Goal: Task Accomplishment & Management: Use online tool/utility

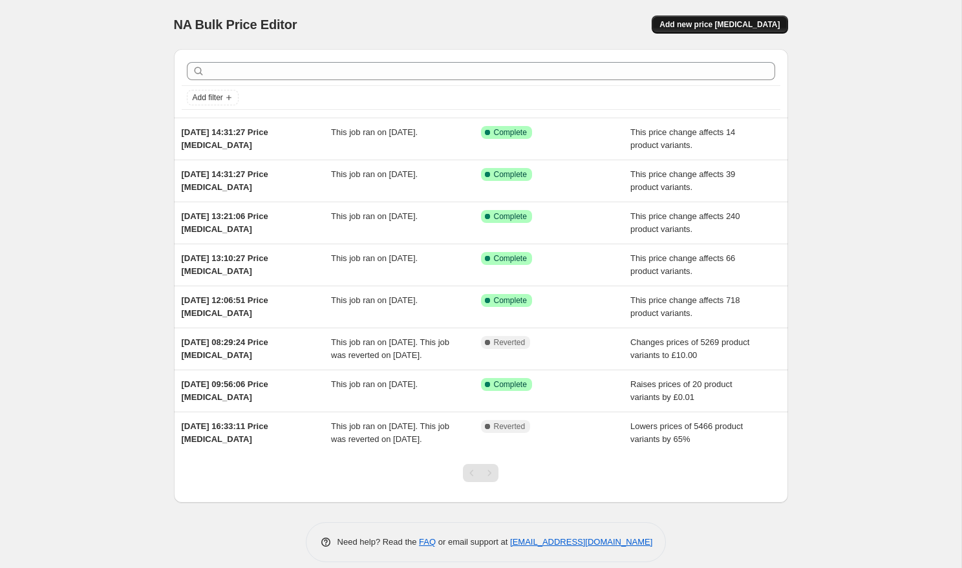
click at [749, 19] on button "Add new price [MEDICAL_DATA]" at bounding box center [719, 25] width 136 height 18
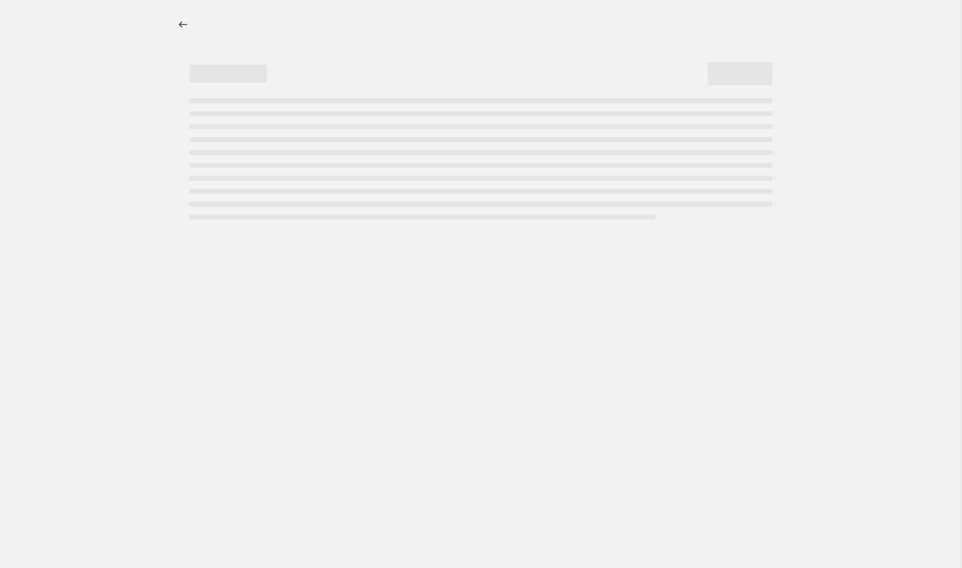
select select "percentage"
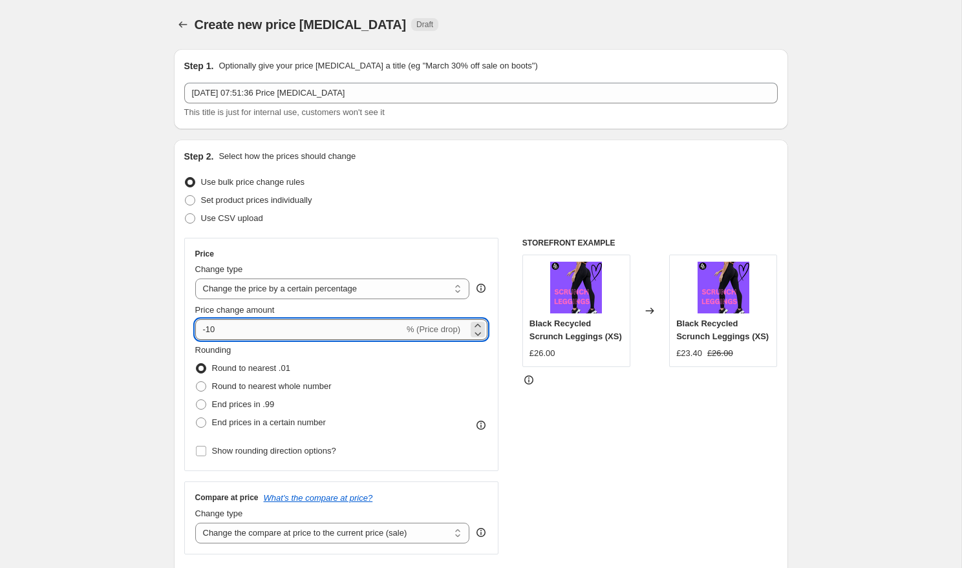
click at [244, 332] on input "-10" at bounding box center [299, 329] width 209 height 21
type input "-1"
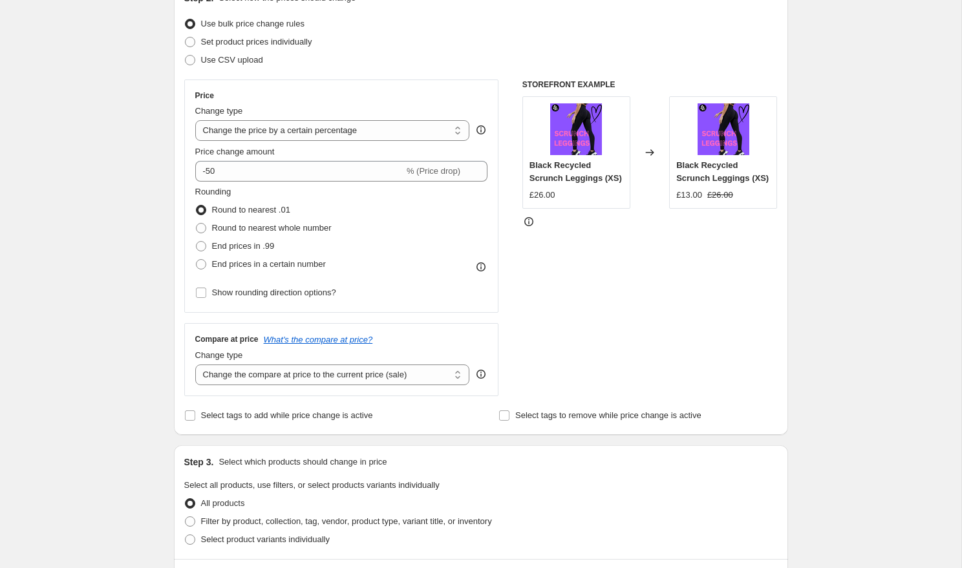
scroll to position [179, 0]
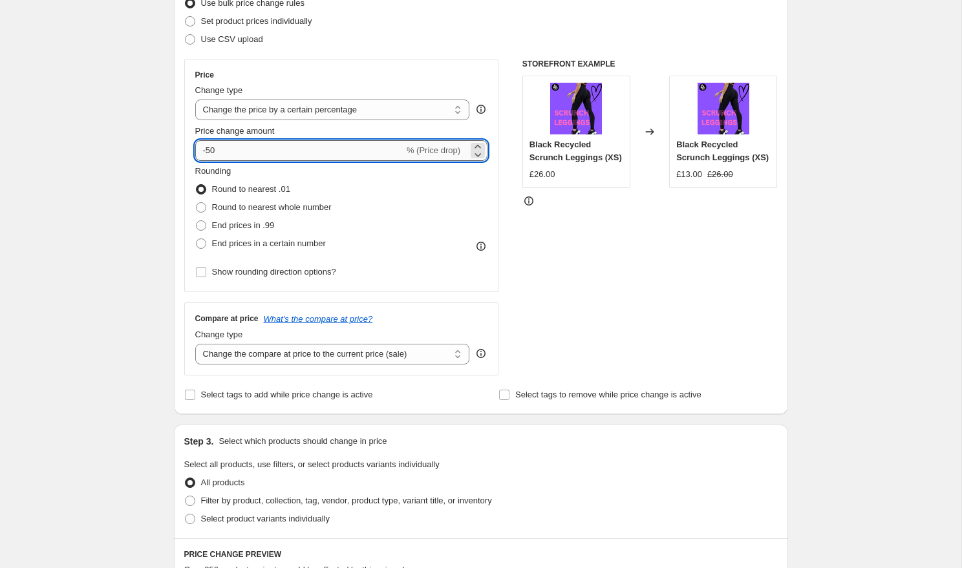
click at [228, 156] on input "-50" at bounding box center [299, 150] width 209 height 21
type input "-5"
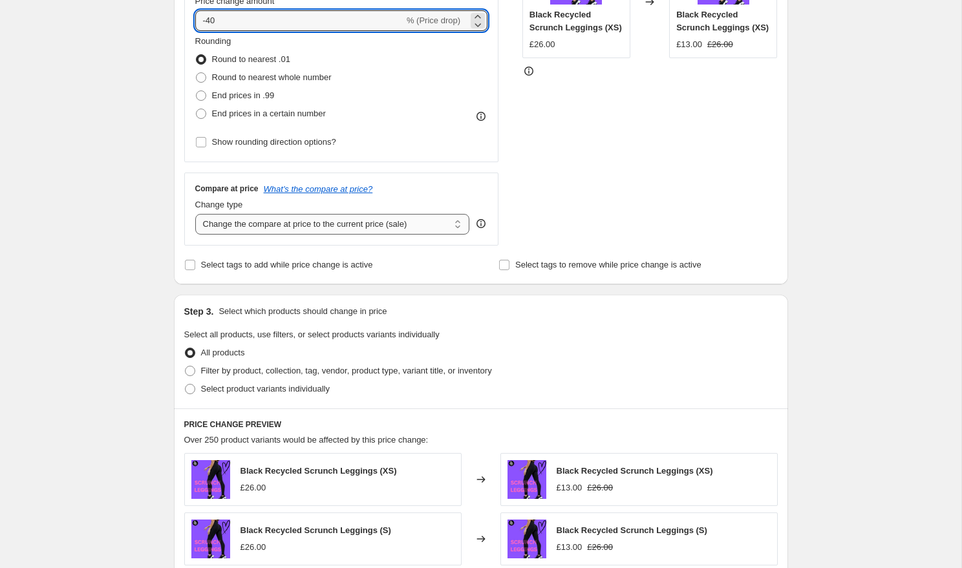
scroll to position [326, 0]
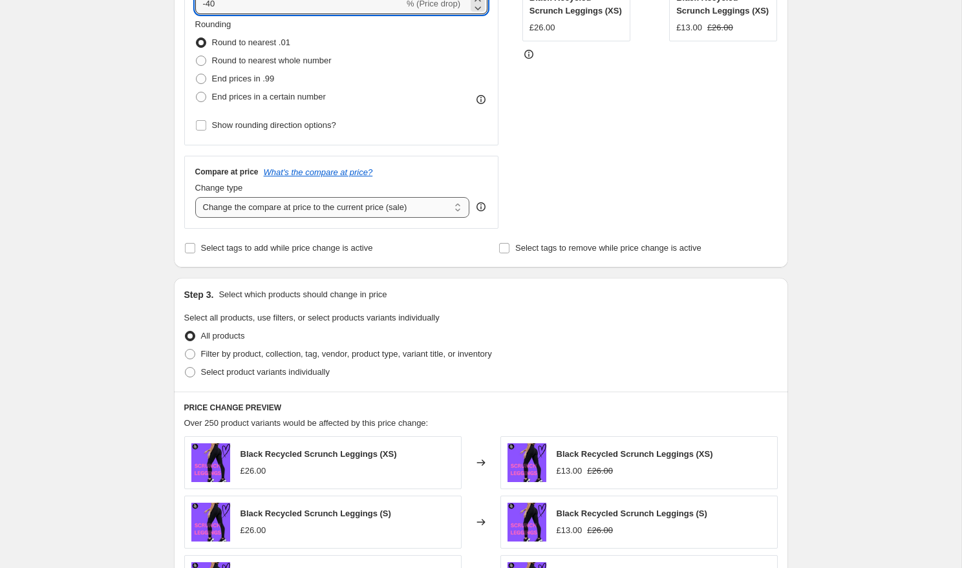
type input "-40"
click at [251, 211] on select "Change the compare at price to the current price (sale) Change the compare at p…" at bounding box center [332, 207] width 275 height 21
click at [195, 197] on select "Change the compare at price to the current price (sale) Change the compare at p…" at bounding box center [332, 207] width 275 height 21
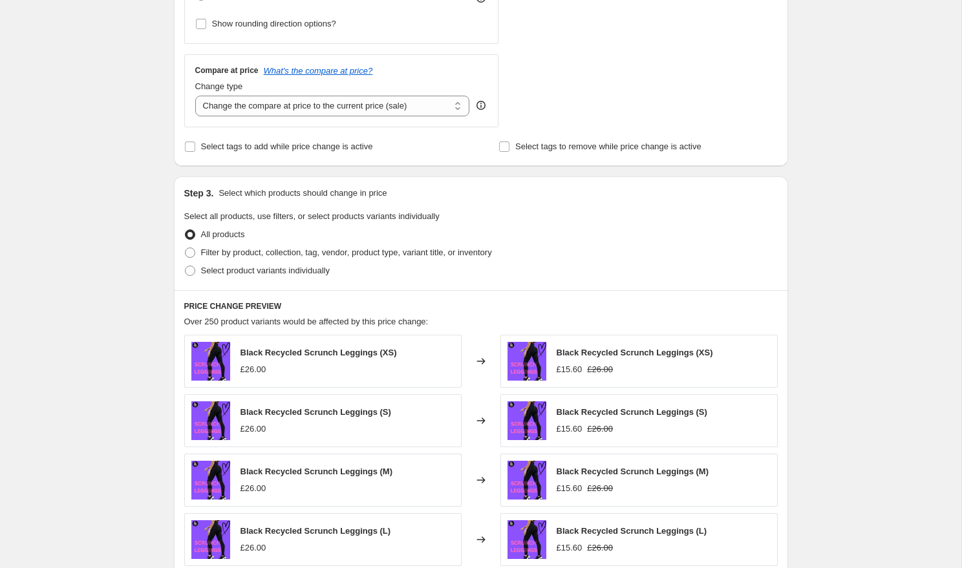
scroll to position [453, 0]
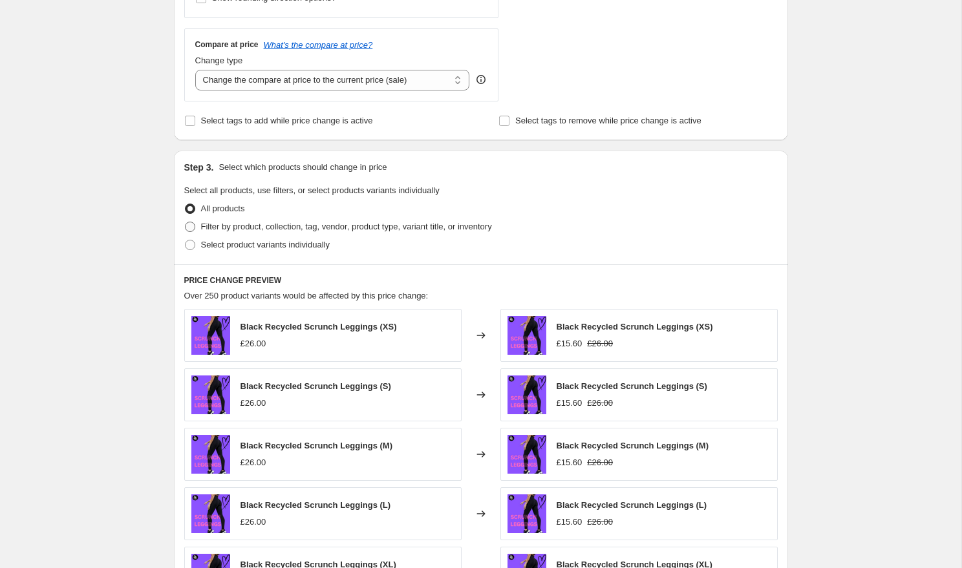
click at [236, 225] on span "Filter by product, collection, tag, vendor, product type, variant title, or inv…" at bounding box center [346, 227] width 291 height 10
click at [185, 222] on input "Filter by product, collection, tag, vendor, product type, variant title, or inv…" at bounding box center [185, 222] width 1 height 1
radio input "true"
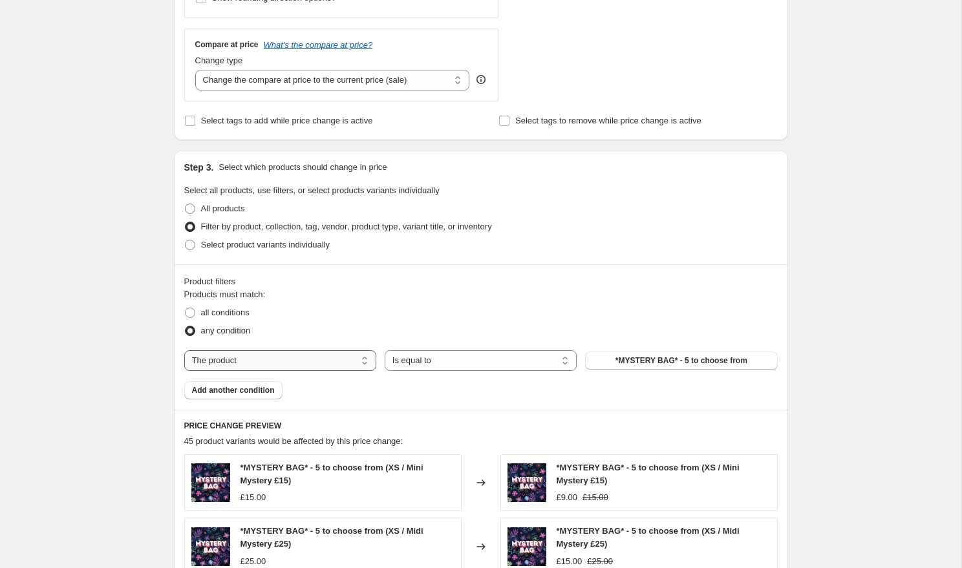
click at [233, 362] on select "The product The product's collection The product's tag The product's vendor The…" at bounding box center [280, 360] width 192 height 21
click at [184, 350] on select "The product The product's collection The product's tag The product's vendor The…" at bounding box center [280, 360] width 192 height 21
click at [439, 361] on select "Is equal to Is not equal to" at bounding box center [481, 360] width 192 height 21
click at [385, 350] on select "Is equal to Is not equal to" at bounding box center [481, 360] width 192 height 21
click at [321, 360] on select "The product The product's collection The product's tag The product's vendor The…" at bounding box center [280, 360] width 192 height 21
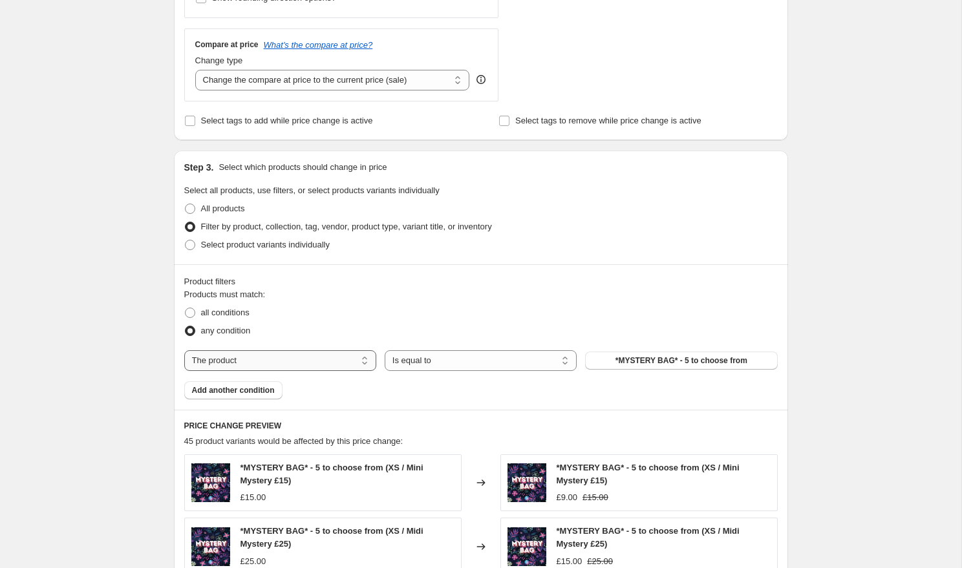
select select "collection"
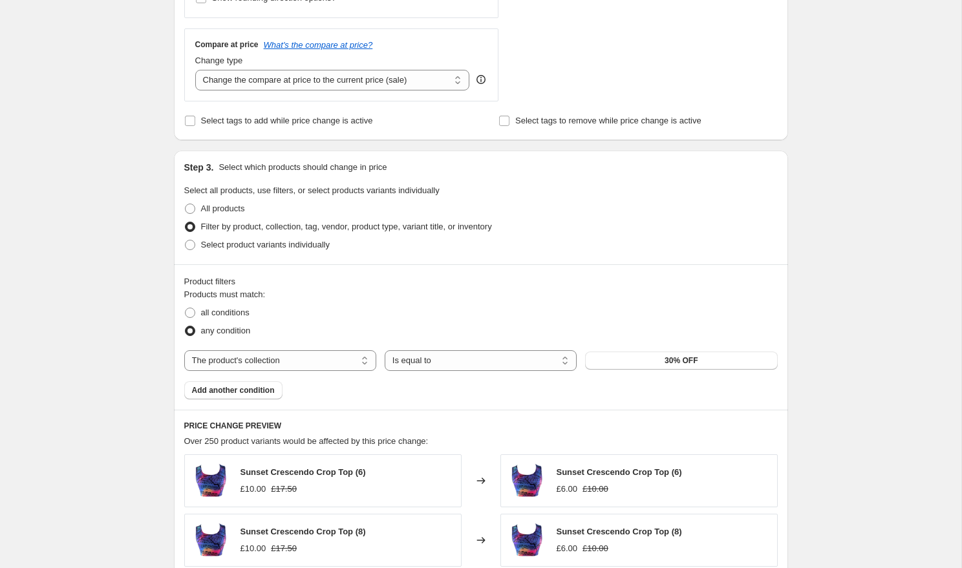
click at [648, 361] on button "30% OFF" at bounding box center [681, 361] width 192 height 18
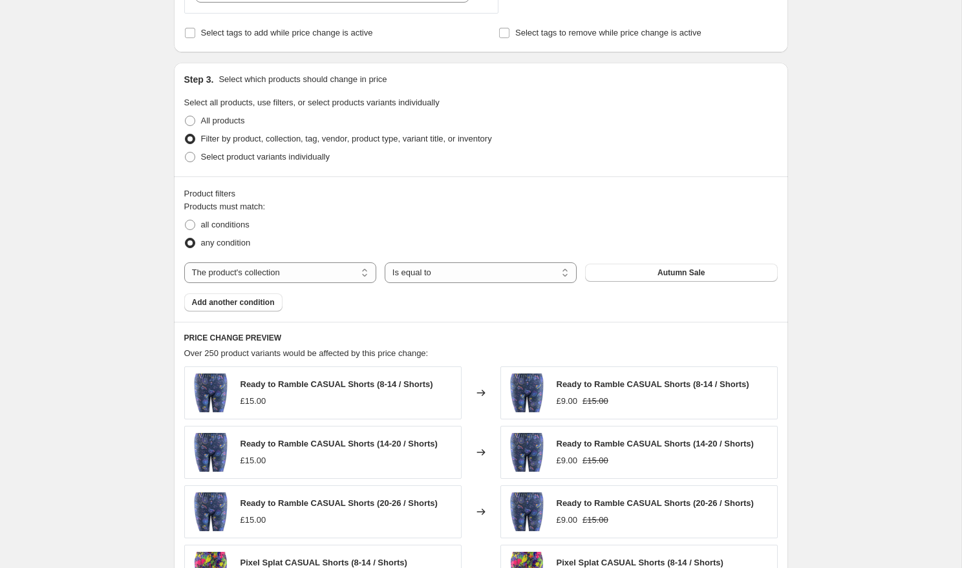
scroll to position [869, 0]
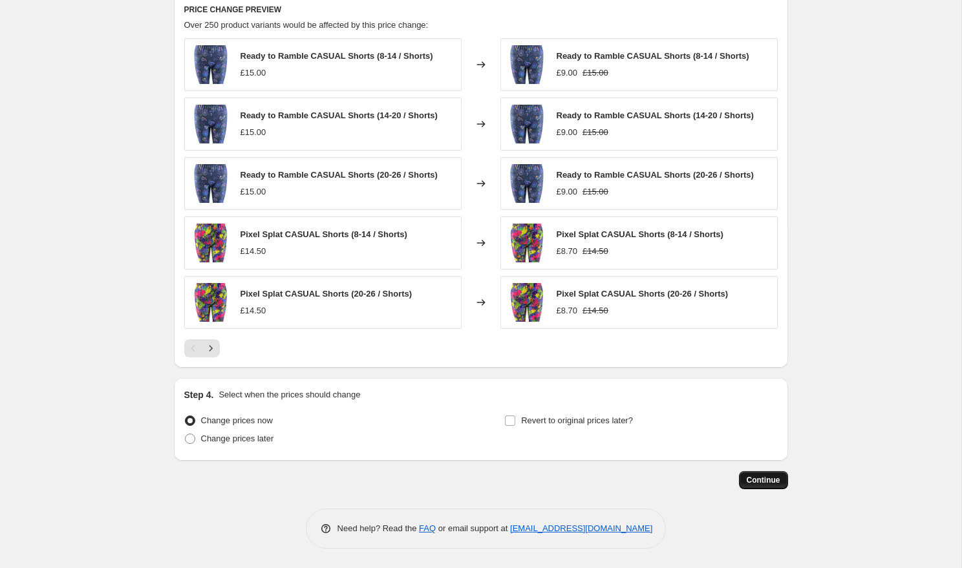
click at [754, 478] on span "Continue" at bounding box center [763, 480] width 34 height 10
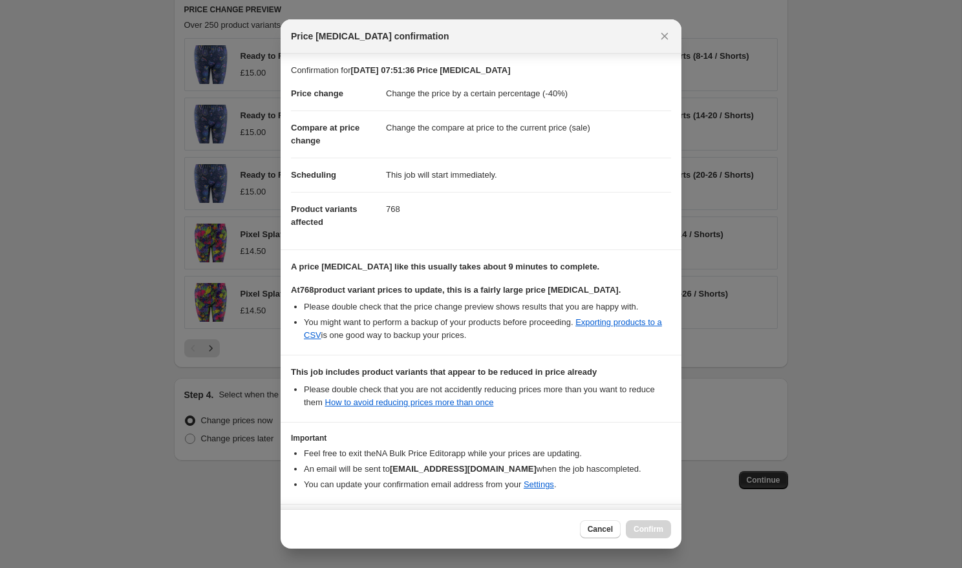
scroll to position [47, 0]
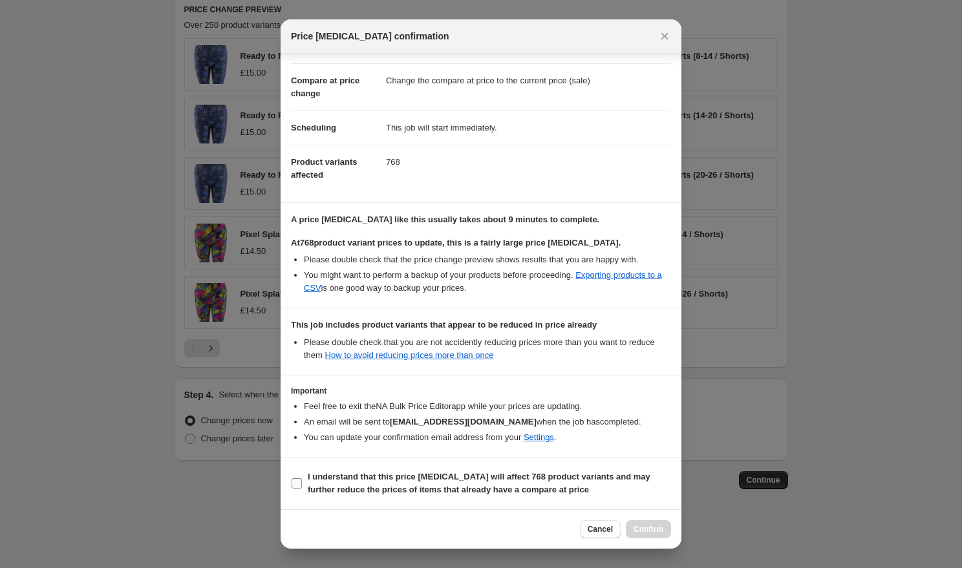
click at [324, 484] on span "I understand that this price [MEDICAL_DATA] will affect 768 product variants an…" at bounding box center [489, 483] width 363 height 26
click at [302, 484] on input "I understand that this price [MEDICAL_DATA] will affect 768 product variants an…" at bounding box center [296, 483] width 10 height 10
checkbox input "true"
click at [651, 524] on button "Confirm" at bounding box center [648, 529] width 45 height 18
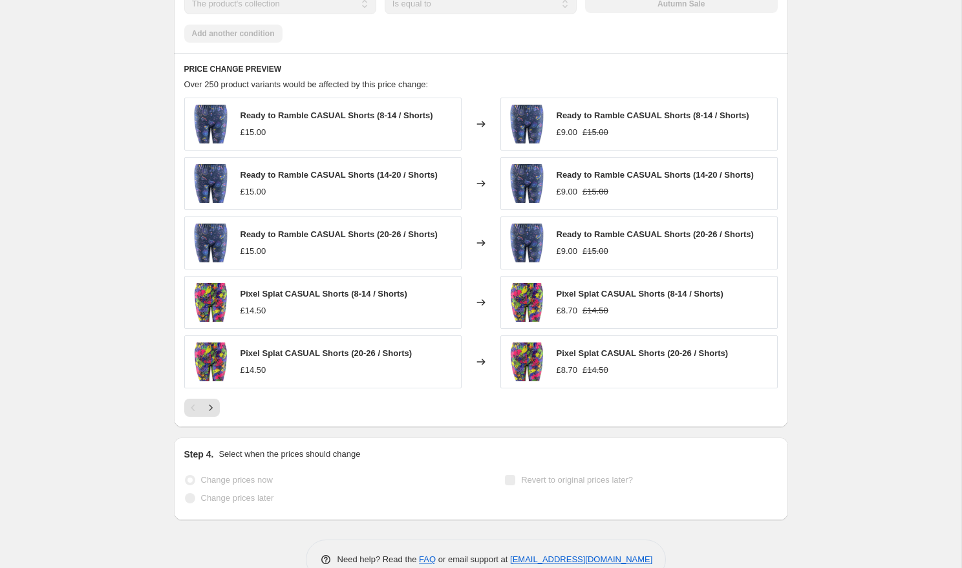
scroll to position [903, 0]
select select "percentage"
select select "collection"
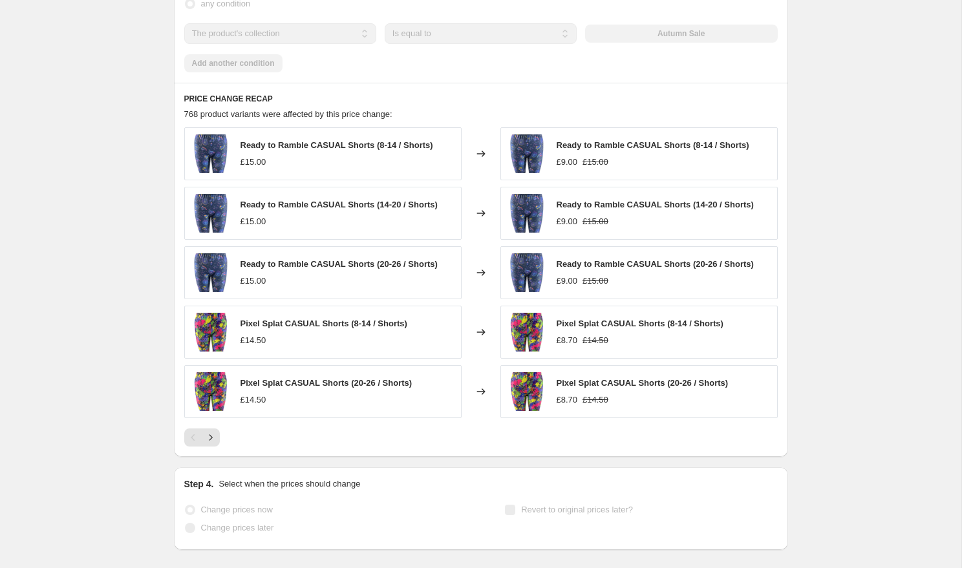
scroll to position [0, 0]
